Goal: Check status: Check status

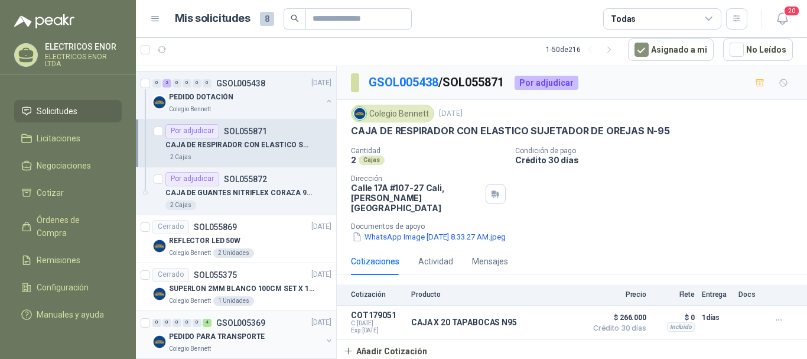
scroll to position [532, 0]
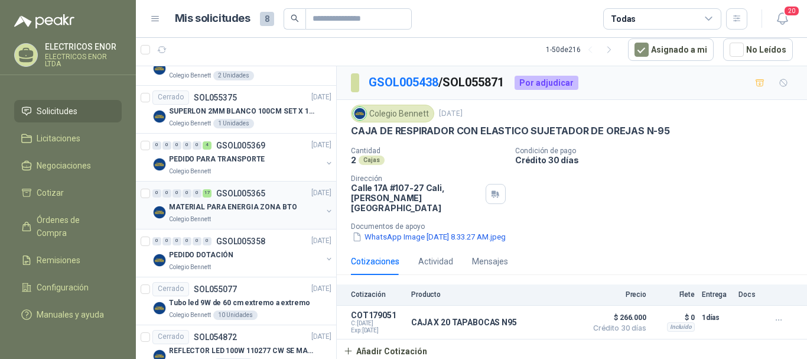
click at [246, 211] on p "MATERIAL PARA ENERGIA ZONA BTO" at bounding box center [233, 206] width 128 height 11
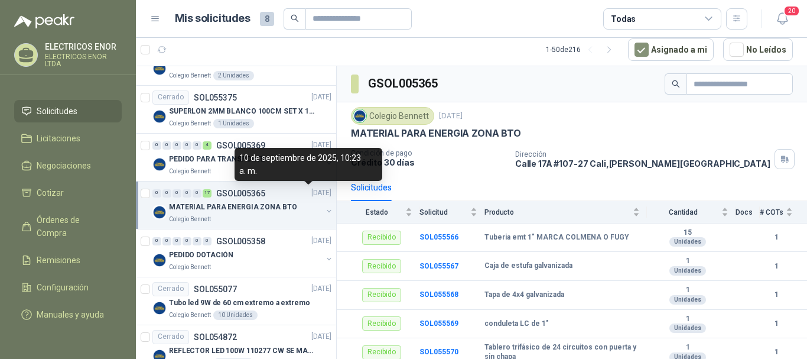
click at [242, 152] on div "10 de septiembre de 2025, 10:23 a. m." at bounding box center [308, 164] width 148 height 33
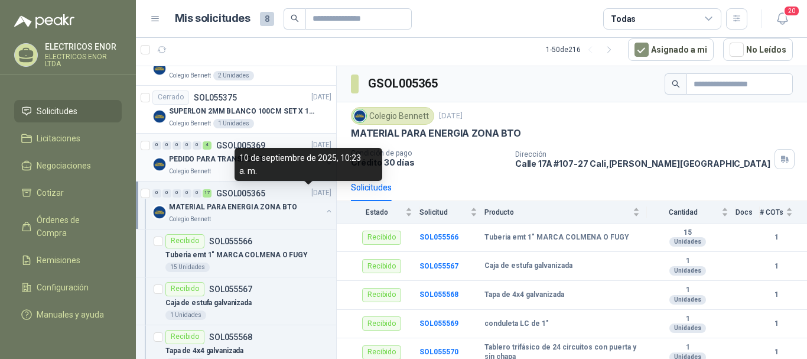
click at [209, 157] on p "PEDIDO PARA TRANSPORTE" at bounding box center [217, 159] width 96 height 11
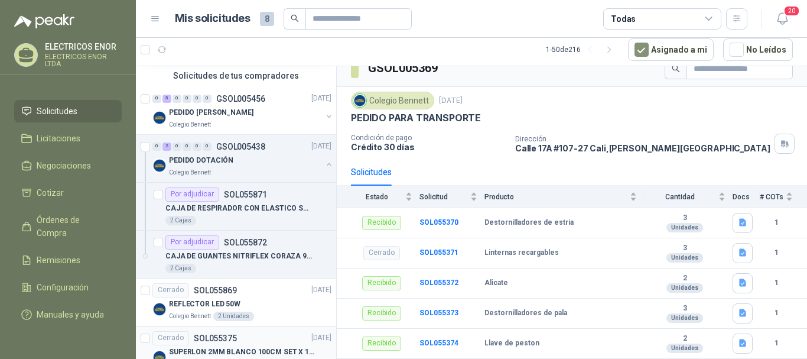
scroll to position [236, 0]
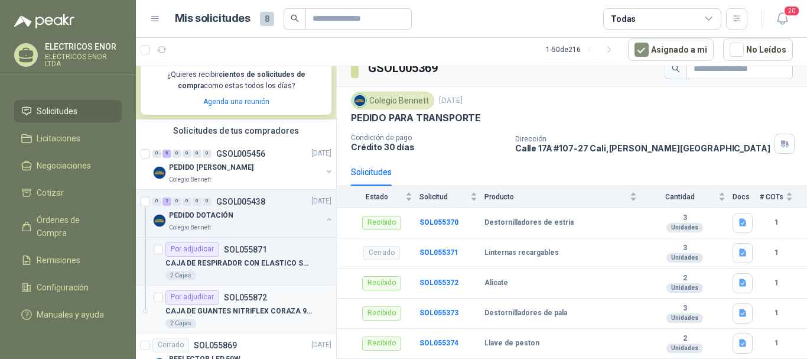
click at [261, 301] on p "SOL055872" at bounding box center [245, 297] width 43 height 8
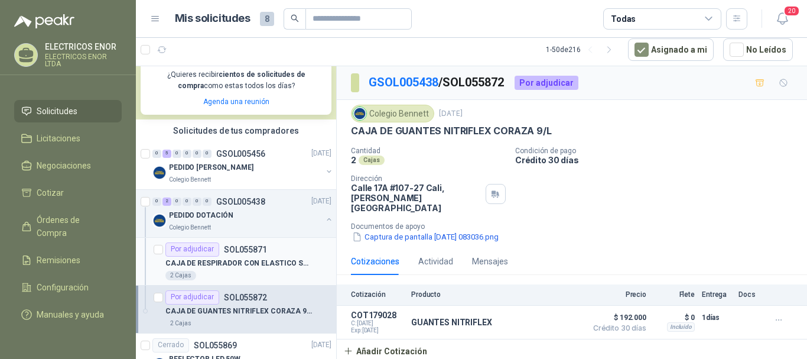
click at [243, 263] on p "CAJA DE RESPIRADOR CON ELASTICO SUJETADOR DE OREJAS N-95" at bounding box center [238, 263] width 147 height 11
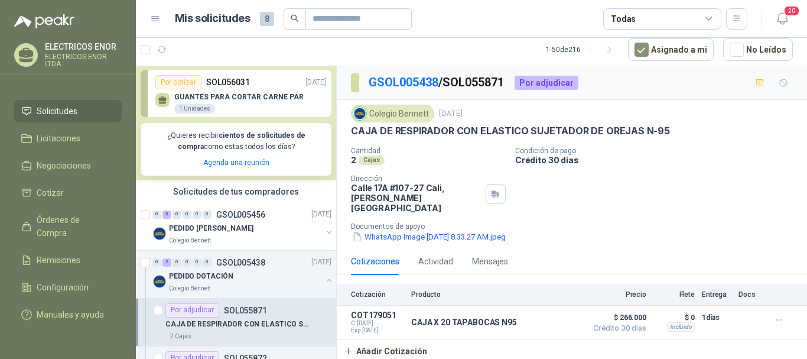
scroll to position [177, 0]
